Goal: Transaction & Acquisition: Purchase product/service

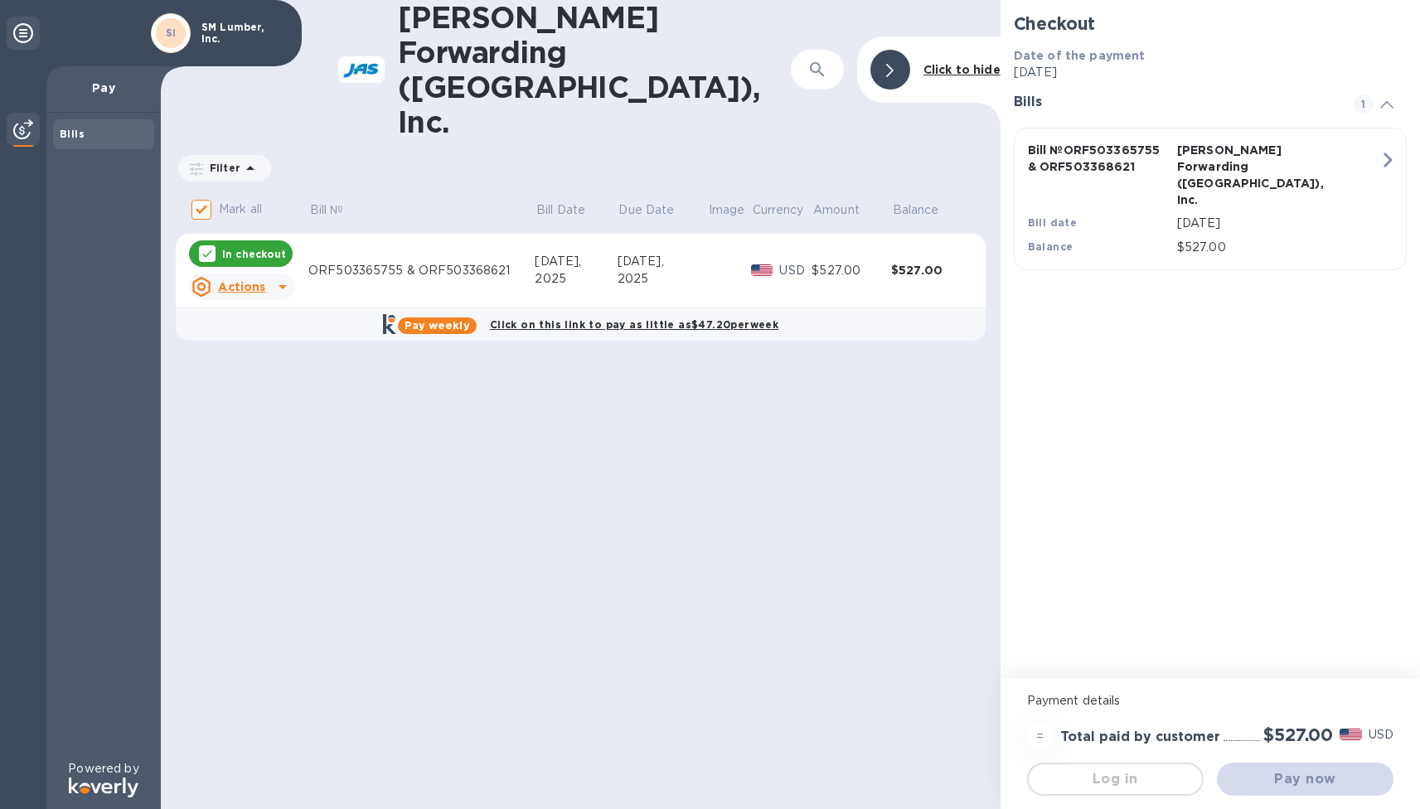
checkbox input "false"
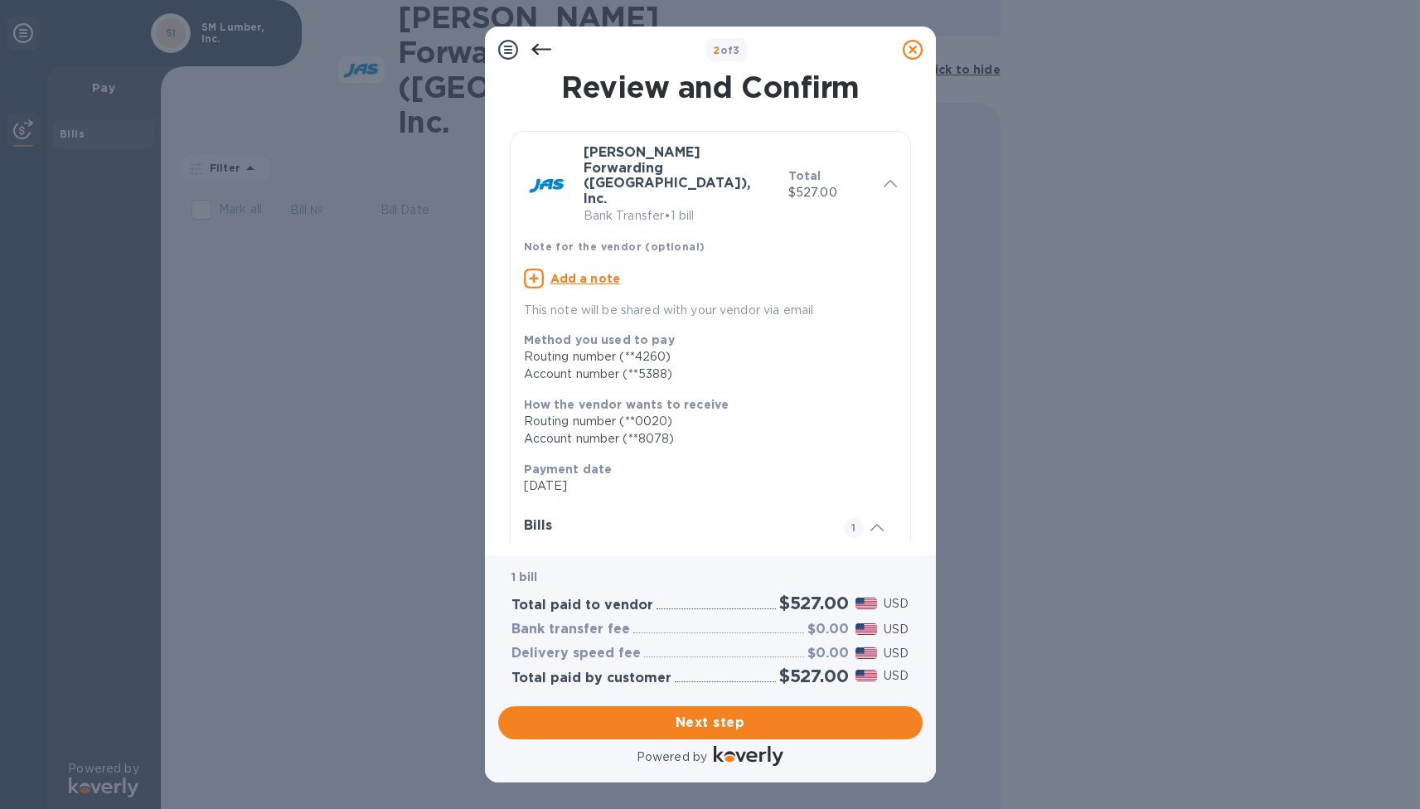
click at [534, 269] on icon at bounding box center [534, 279] width 20 height 20
click at [587, 274] on textarea at bounding box center [697, 280] width 347 height 13
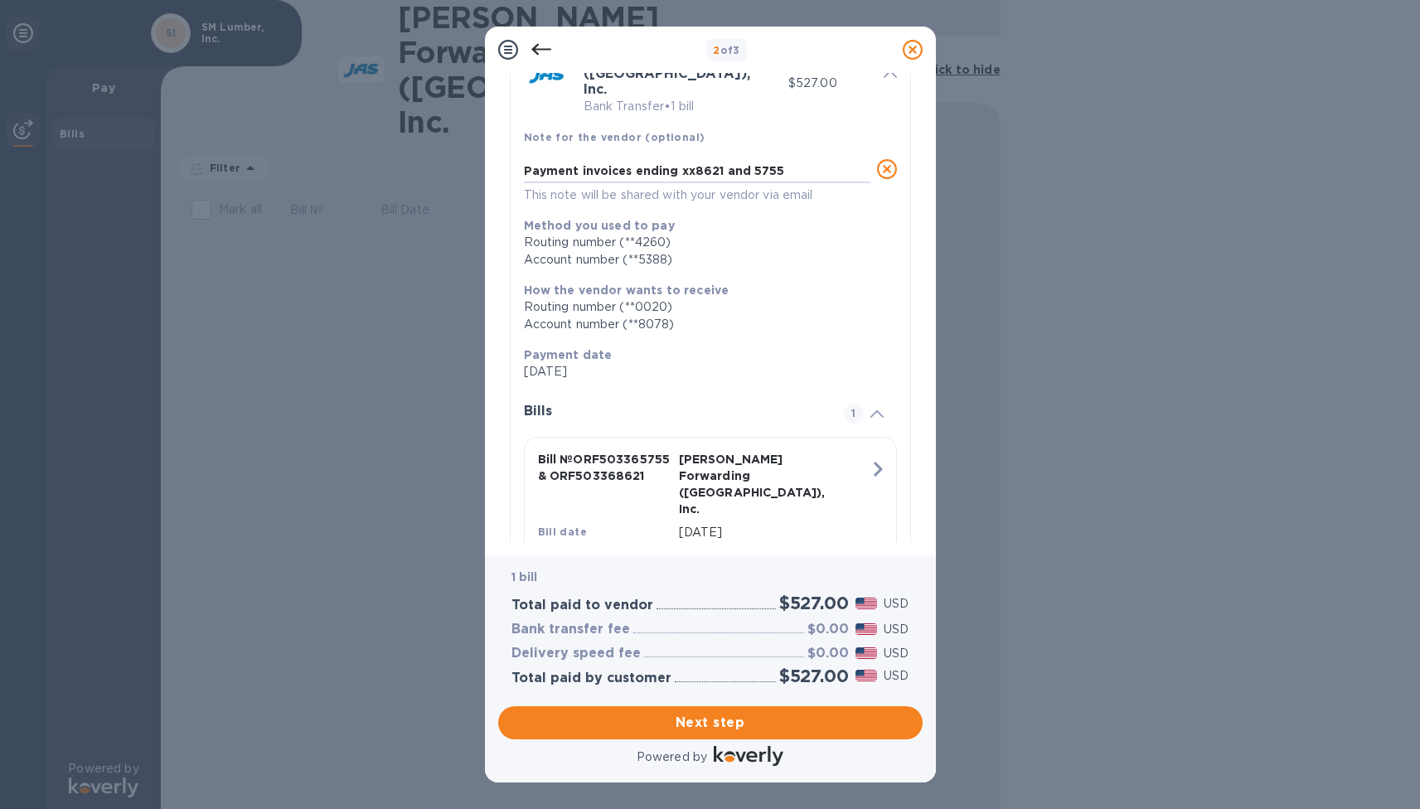
scroll to position [109, 0]
type textarea "Payment invoices ending xx8621 and 5755"
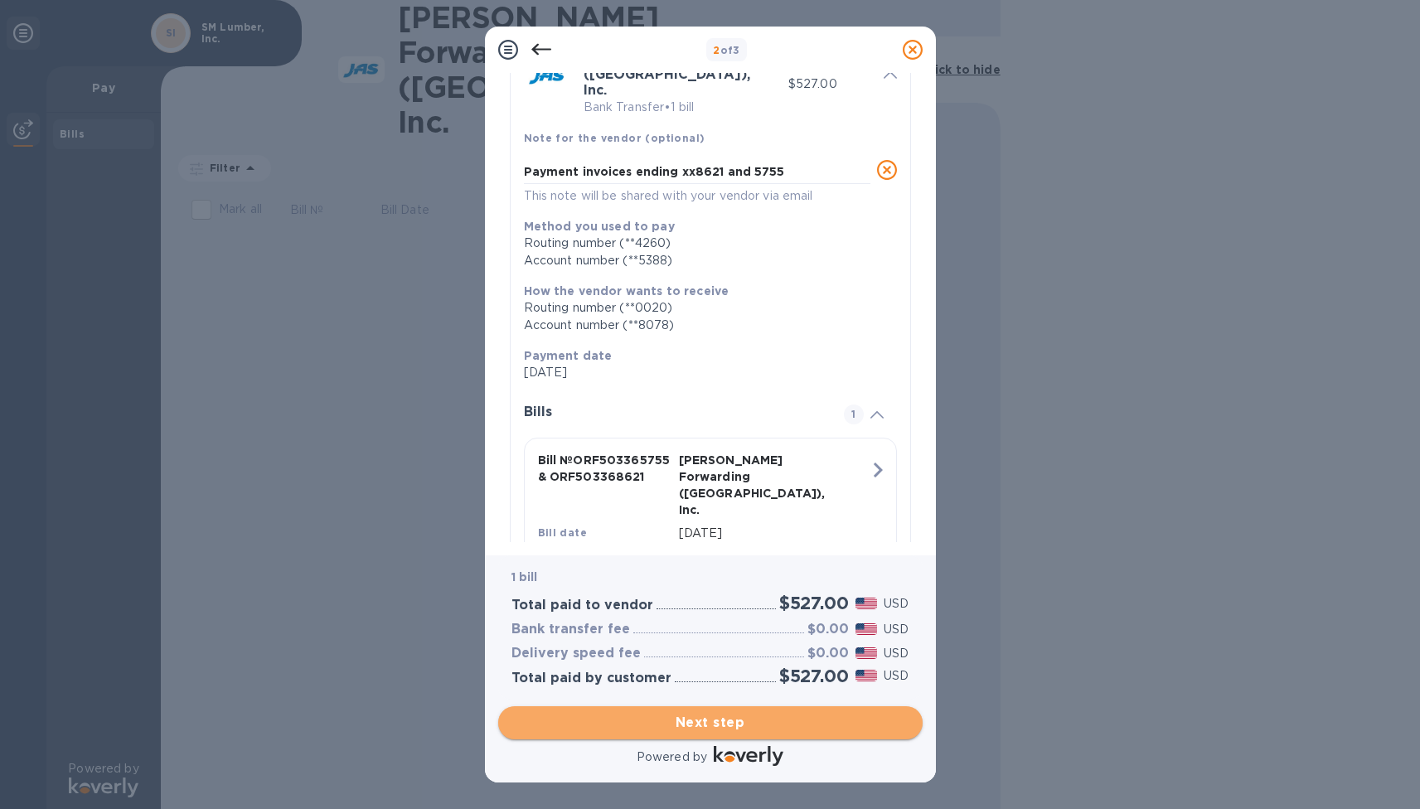
click at [710, 725] on span "Next step" at bounding box center [710, 723] width 398 height 20
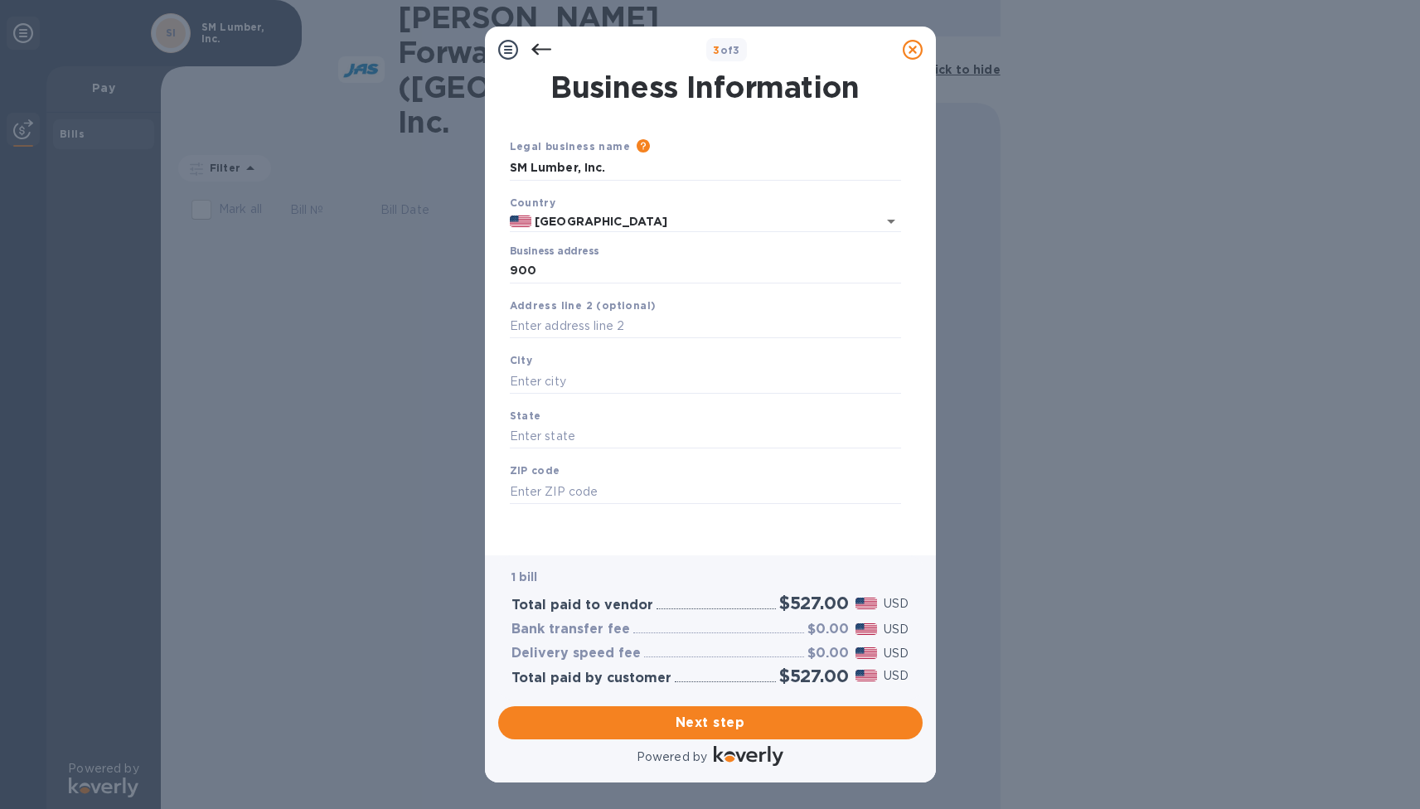
type input "[STREET_ADDRESS]"
type input "[US_STATE][GEOGRAPHIC_DATA]"
type input "VA"
type input "23464"
type input "Ste 200-368"
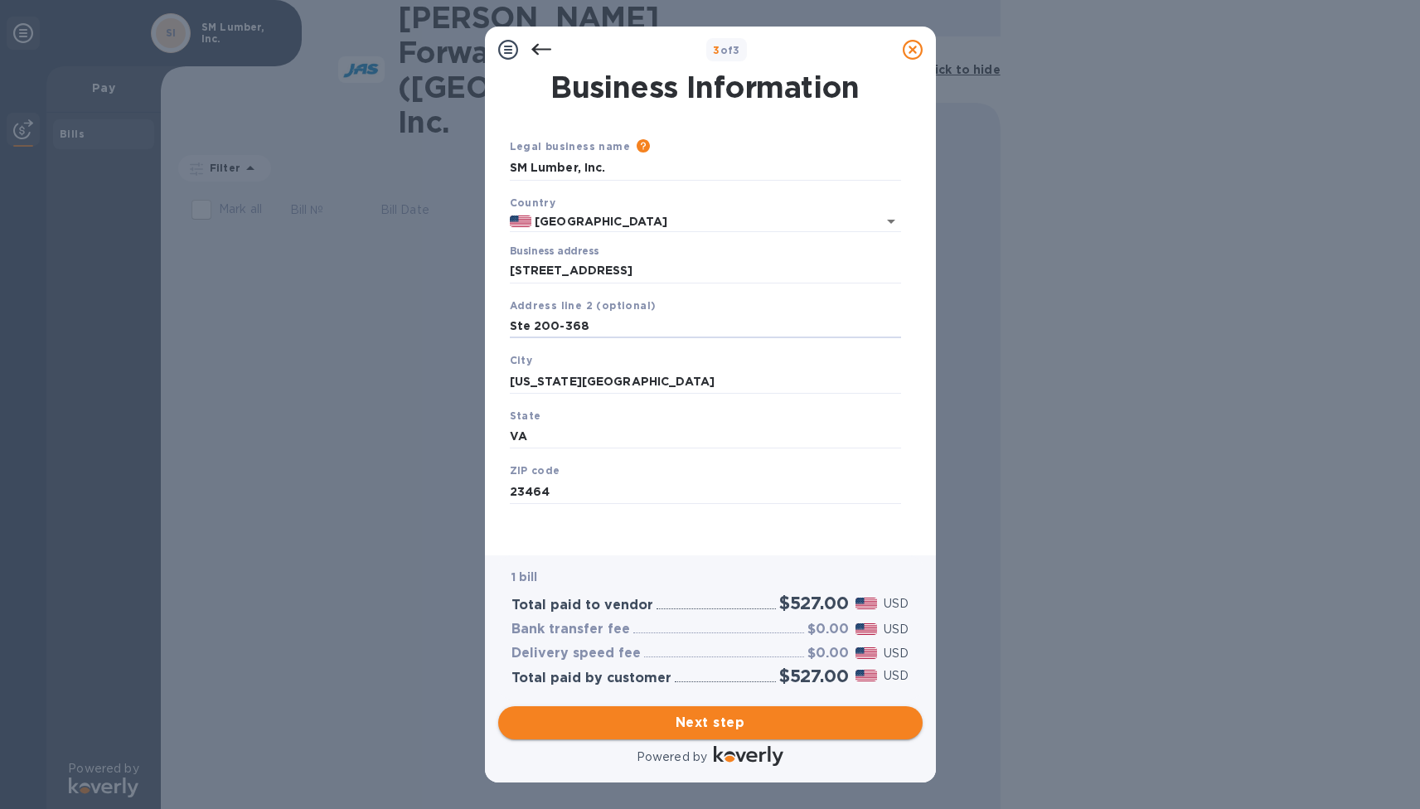
click at [725, 724] on span "Next step" at bounding box center [710, 723] width 398 height 20
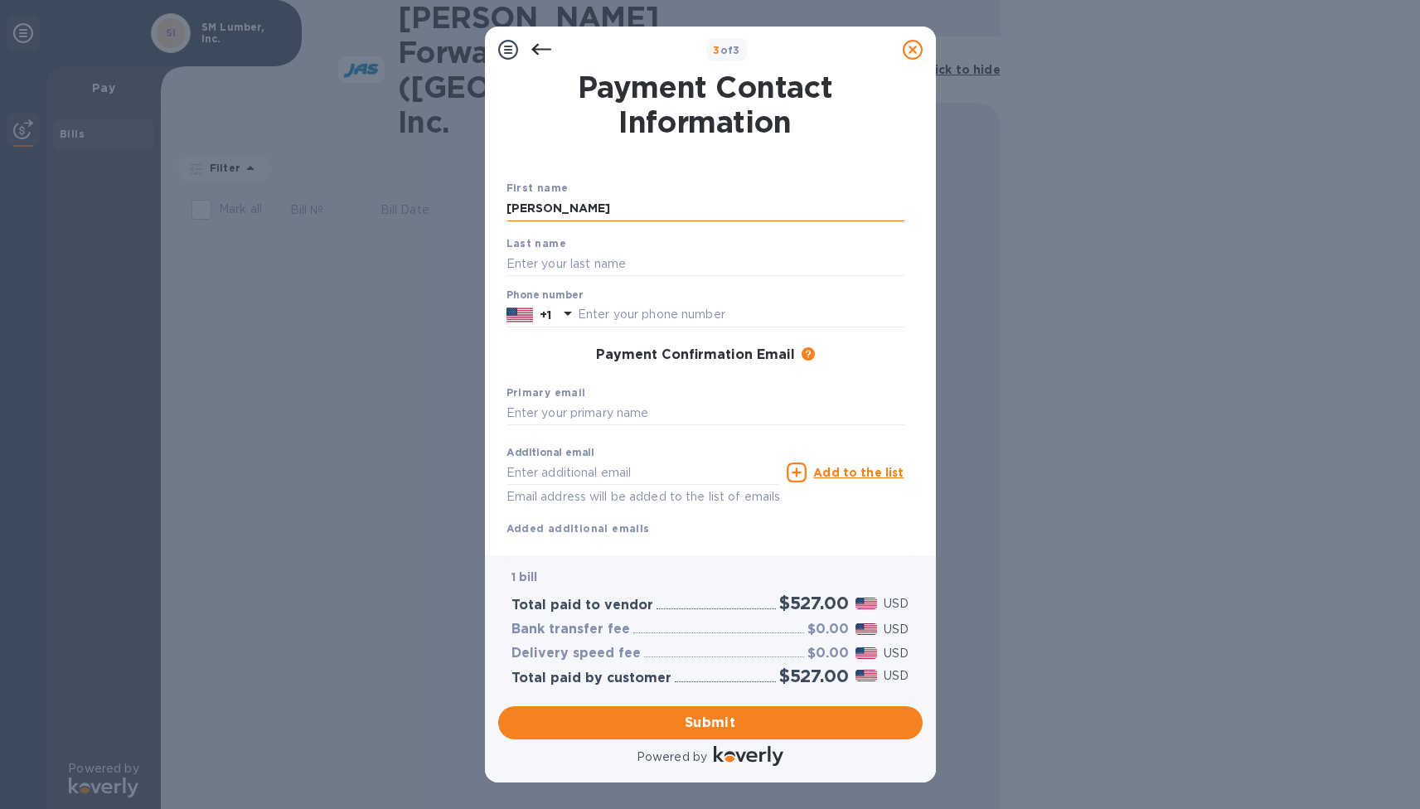
type input "[PERSON_NAME]"
type input "7577392779"
click at [855, 380] on div "Primary email" at bounding box center [705, 405] width 411 height 56
type input "[PERSON_NAME][EMAIL_ADDRESS][DOMAIN_NAME]"
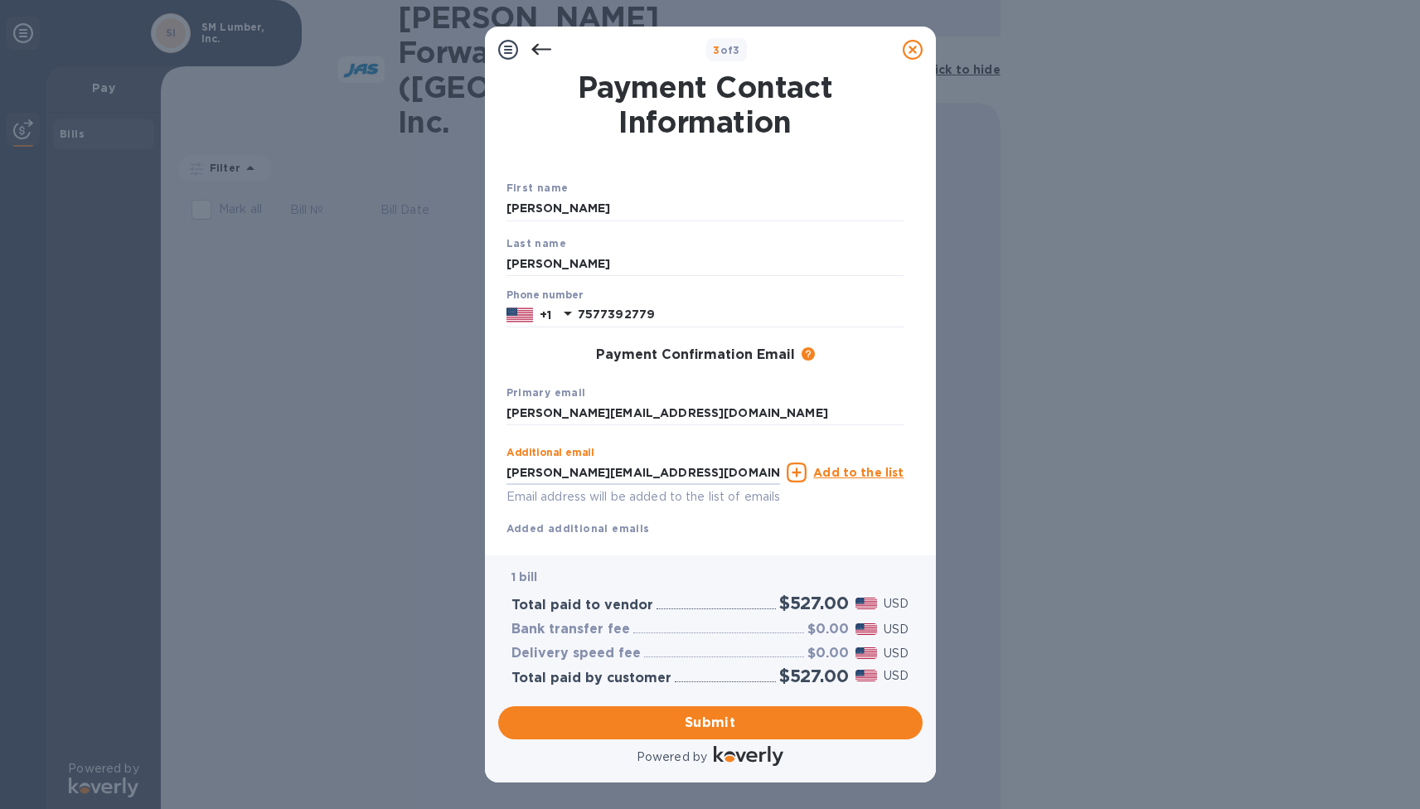
click at [655, 514] on div "Additional email [PERSON_NAME][EMAIL_ADDRESS][DOMAIN_NAME] Email address will b…" at bounding box center [705, 488] width 398 height 99
drag, startPoint x: 508, startPoint y: 473, endPoint x: 421, endPoint y: 472, distance: 87.0
click at [421, 472] on div "3 of 3 Payment Contact Information First name [PERSON_NAME] Last name [PERSON_N…" at bounding box center [710, 404] width 1420 height 809
type input "om"
click at [709, 523] on div "Additional email om Email address will be added to the list of emails Add to th…" at bounding box center [705, 488] width 398 height 99
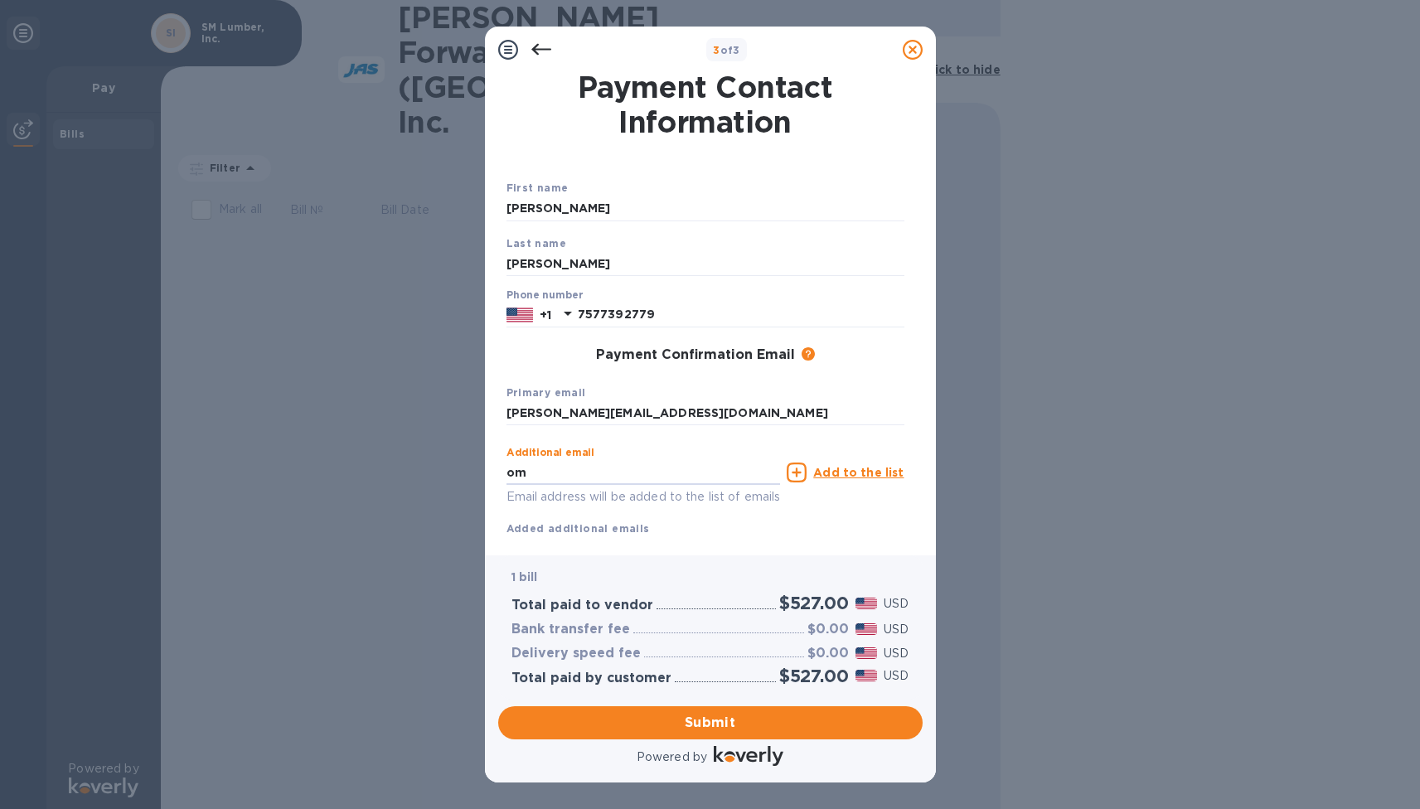
drag, startPoint x: 511, startPoint y: 471, endPoint x: 450, endPoint y: 472, distance: 61.3
click at [448, 472] on div "3 of 3 Payment Contact Information First name [PERSON_NAME] Last name [PERSON_N…" at bounding box center [710, 404] width 1420 height 809
click at [673, 540] on div "Additional email Email address will be added to the list of emails Add to the l…" at bounding box center [705, 488] width 411 height 112
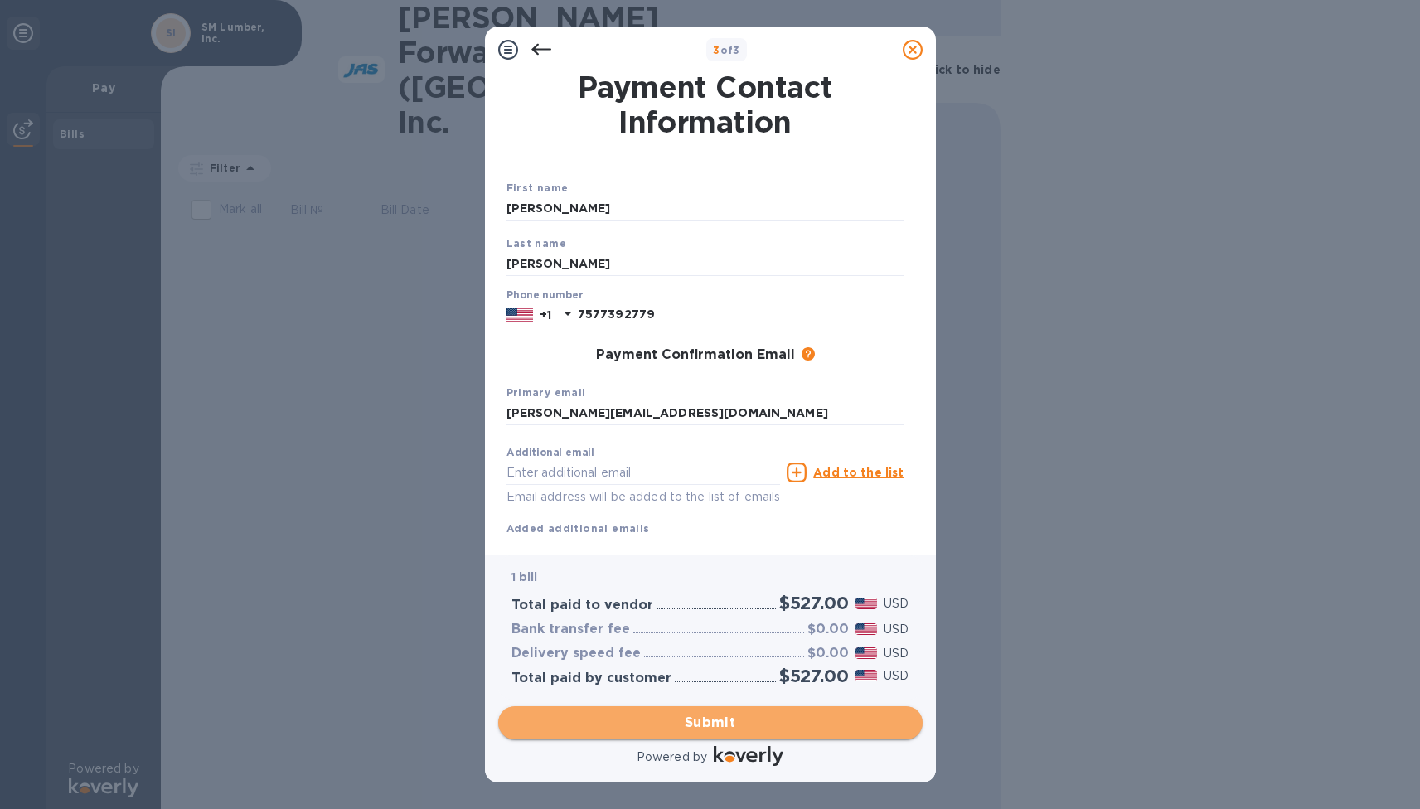
click at [752, 720] on span "Submit" at bounding box center [710, 723] width 398 height 20
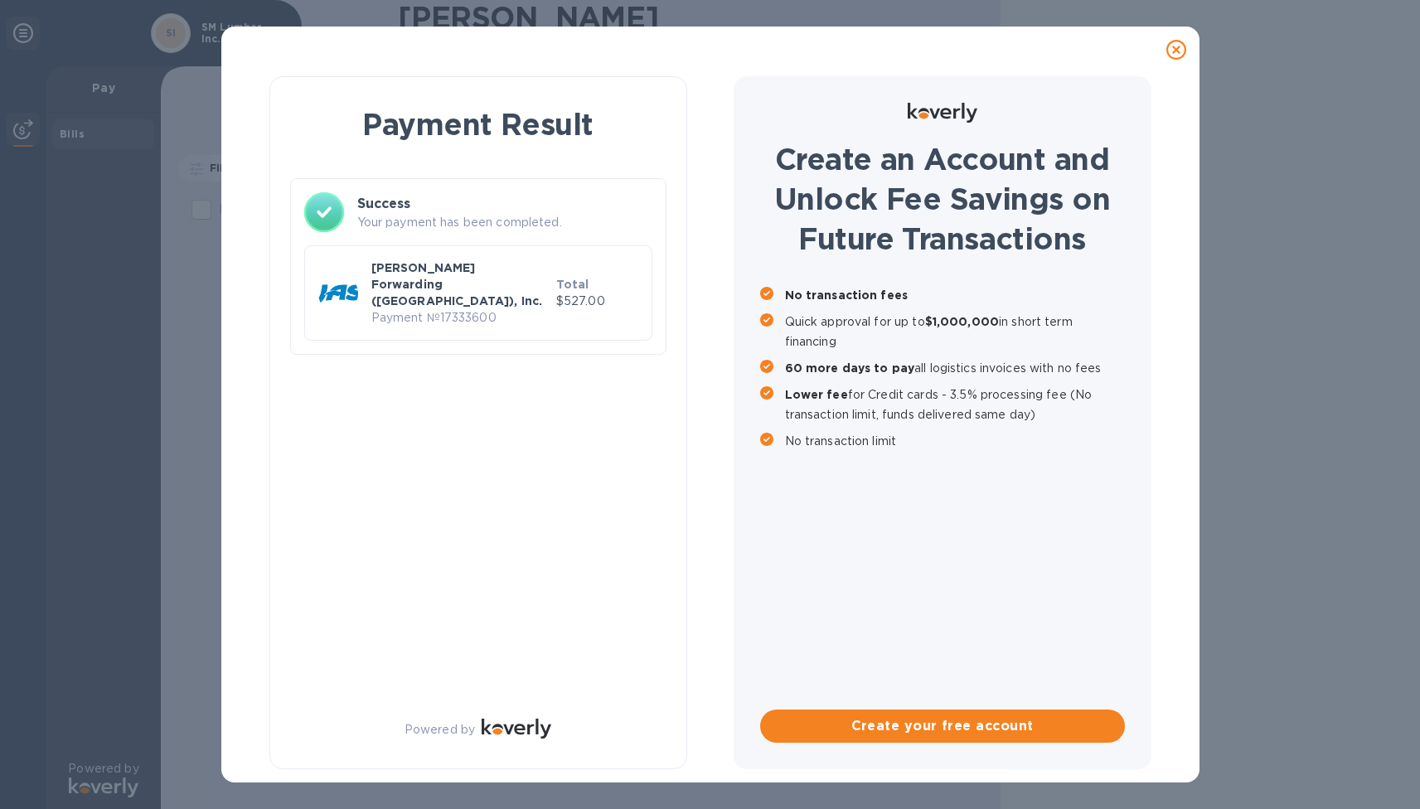
click at [1180, 46] on icon at bounding box center [1176, 50] width 20 height 20
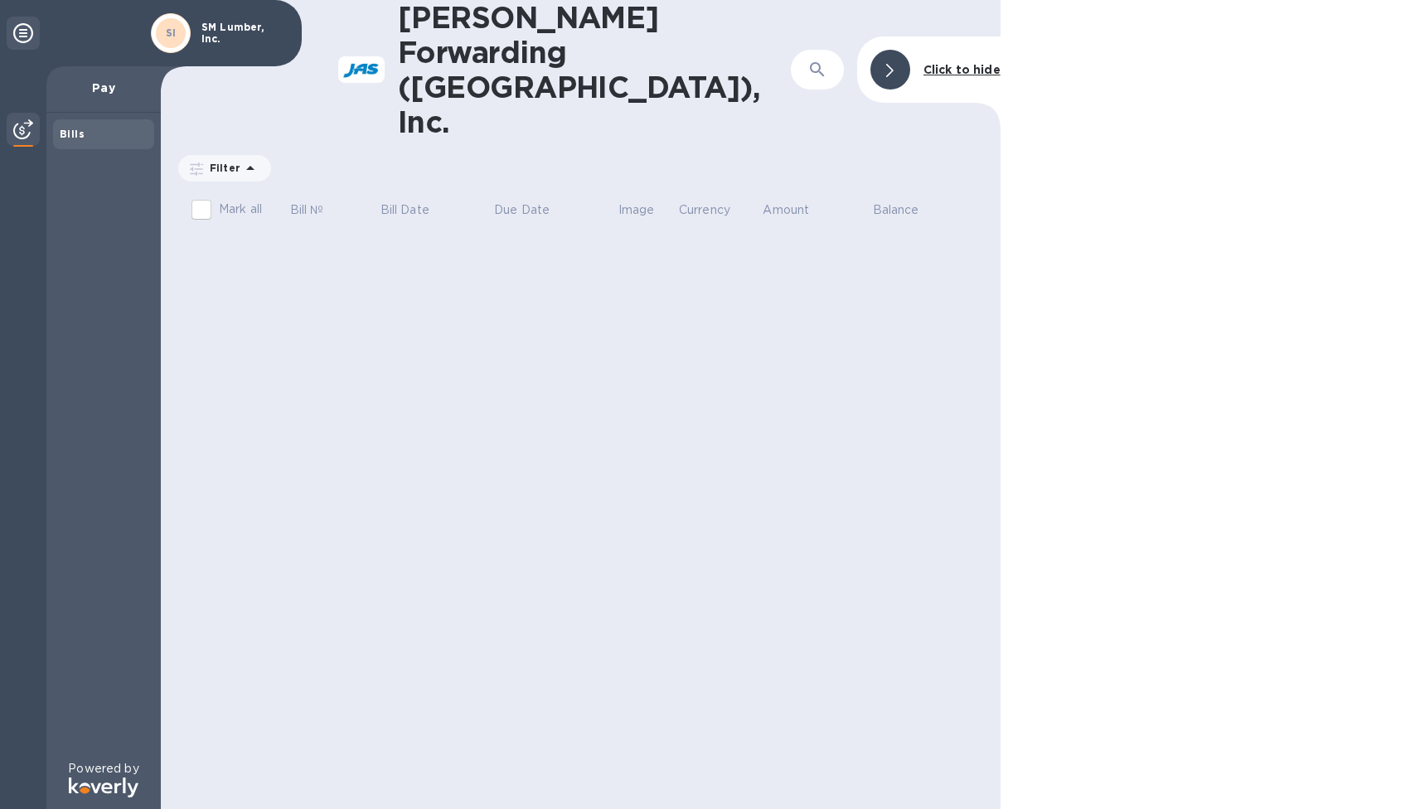
click at [187, 32] on div "SI" at bounding box center [171, 33] width 40 height 40
